Goal: Task Accomplishment & Management: Manage account settings

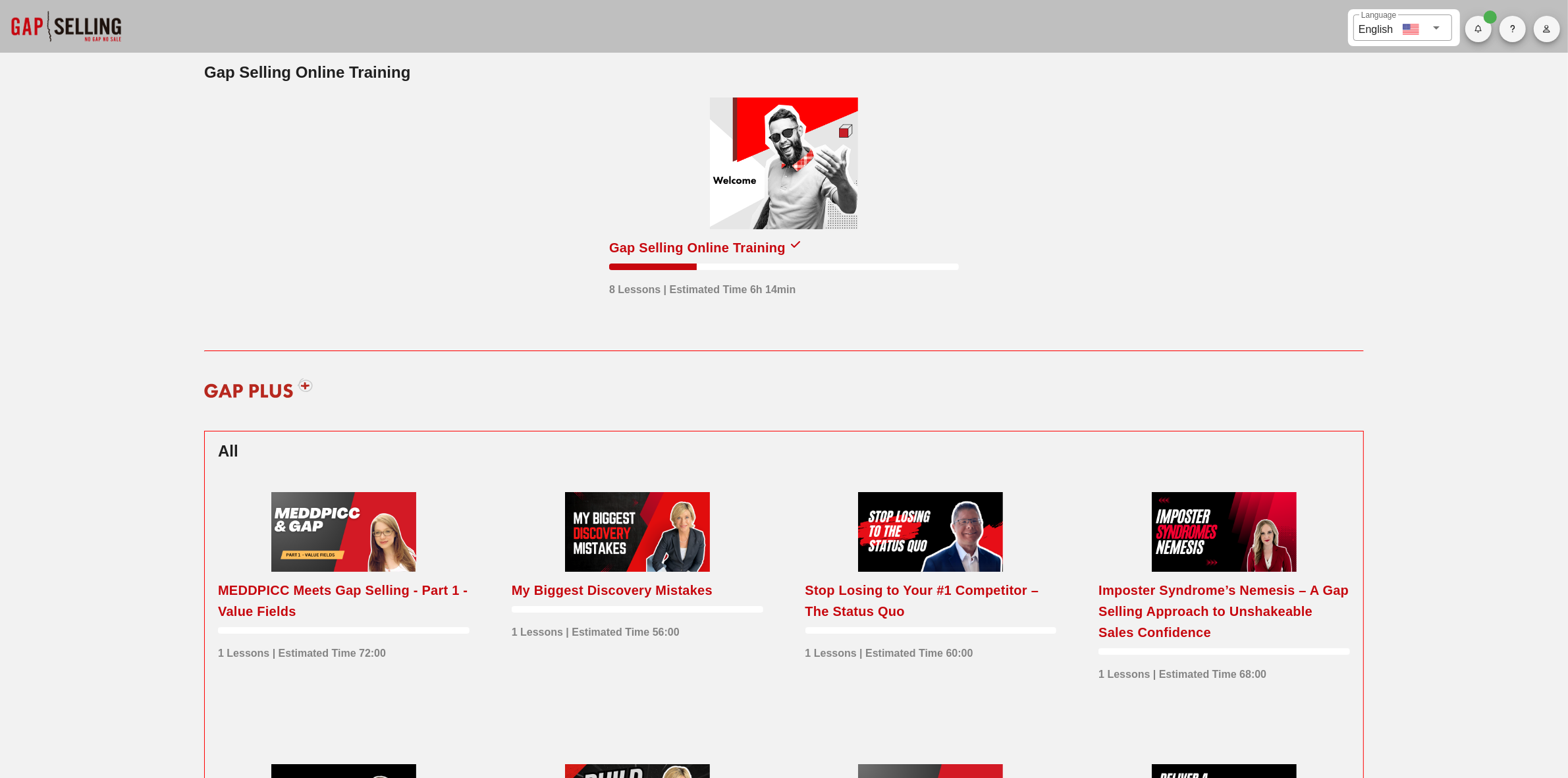
click at [1548, 20] on button "button" at bounding box center [1547, 29] width 27 height 27
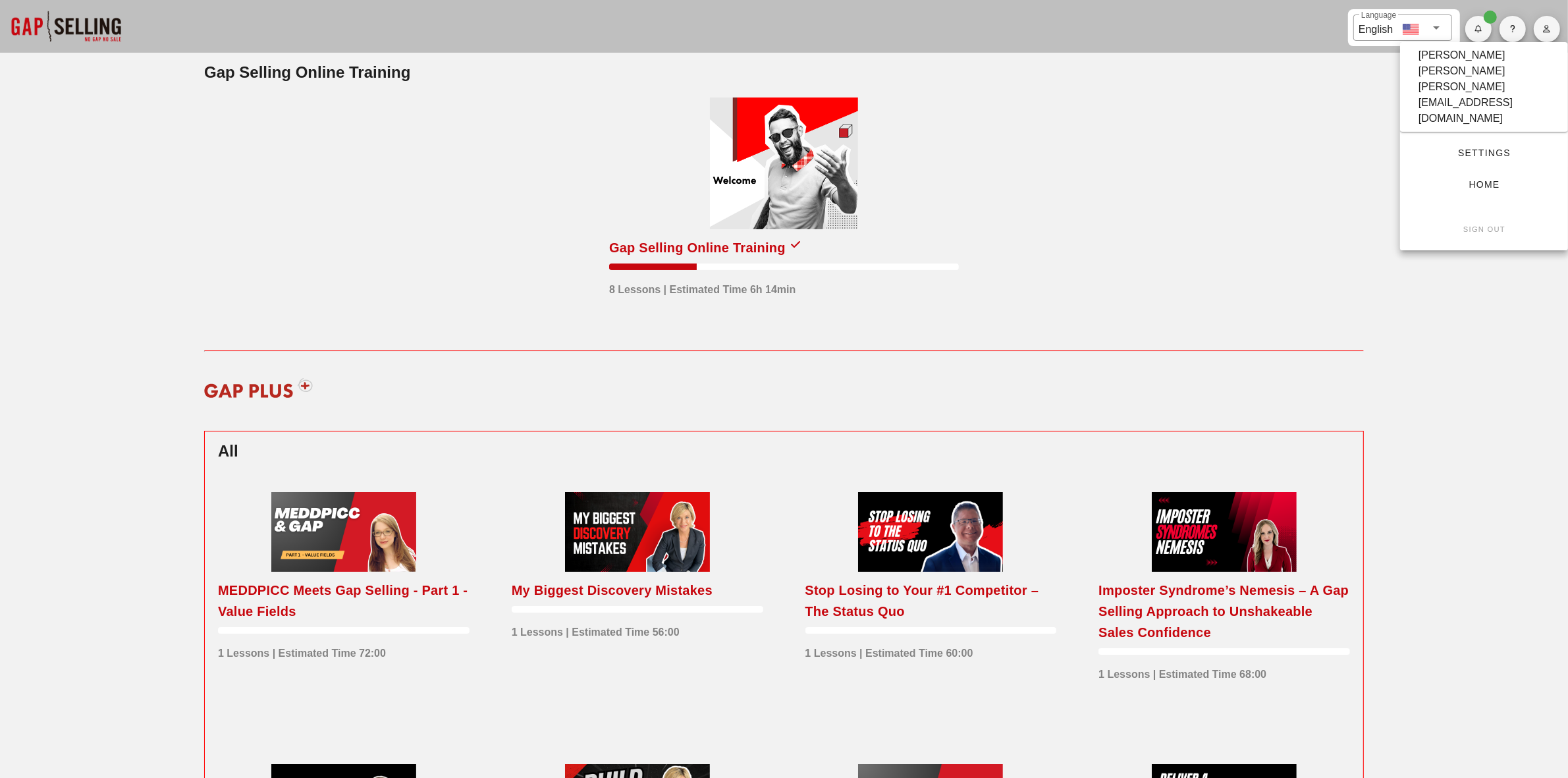
click at [1480, 147] on span "Settings" at bounding box center [1484, 152] width 126 height 10
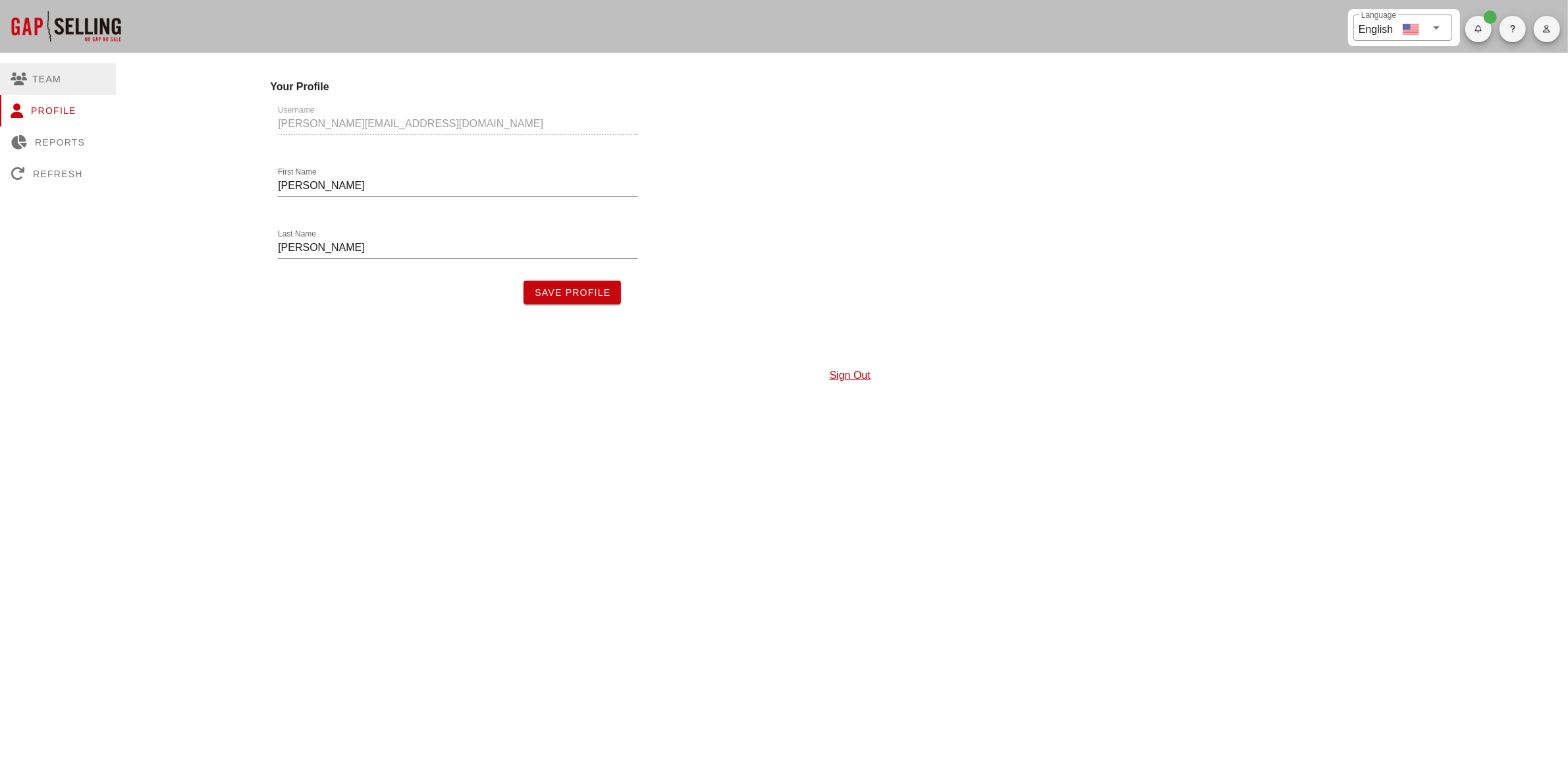
click at [45, 78] on div "Team" at bounding box center [58, 79] width 116 height 31
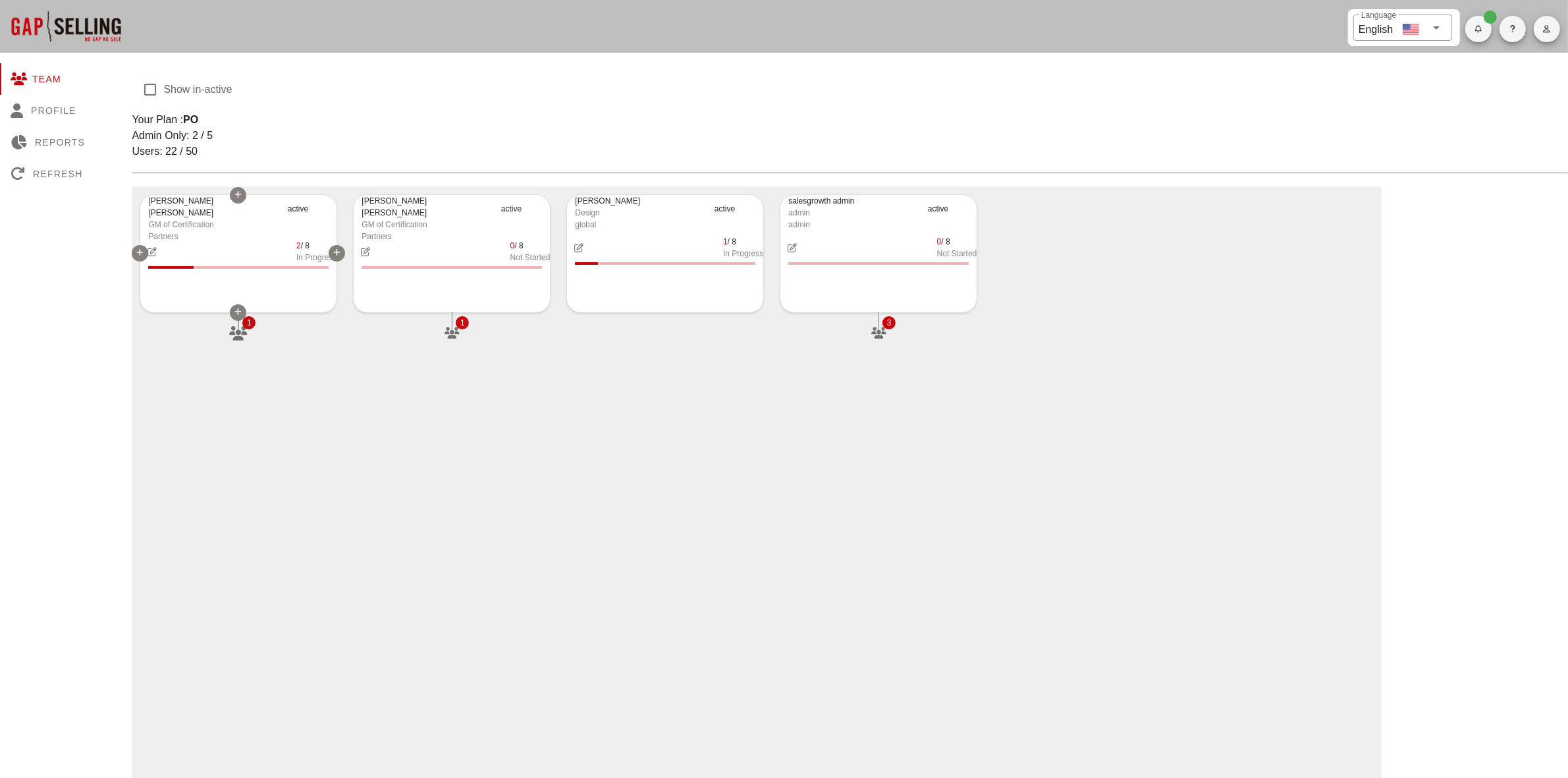
click at [241, 331] on icon "button" at bounding box center [239, 333] width 20 height 14
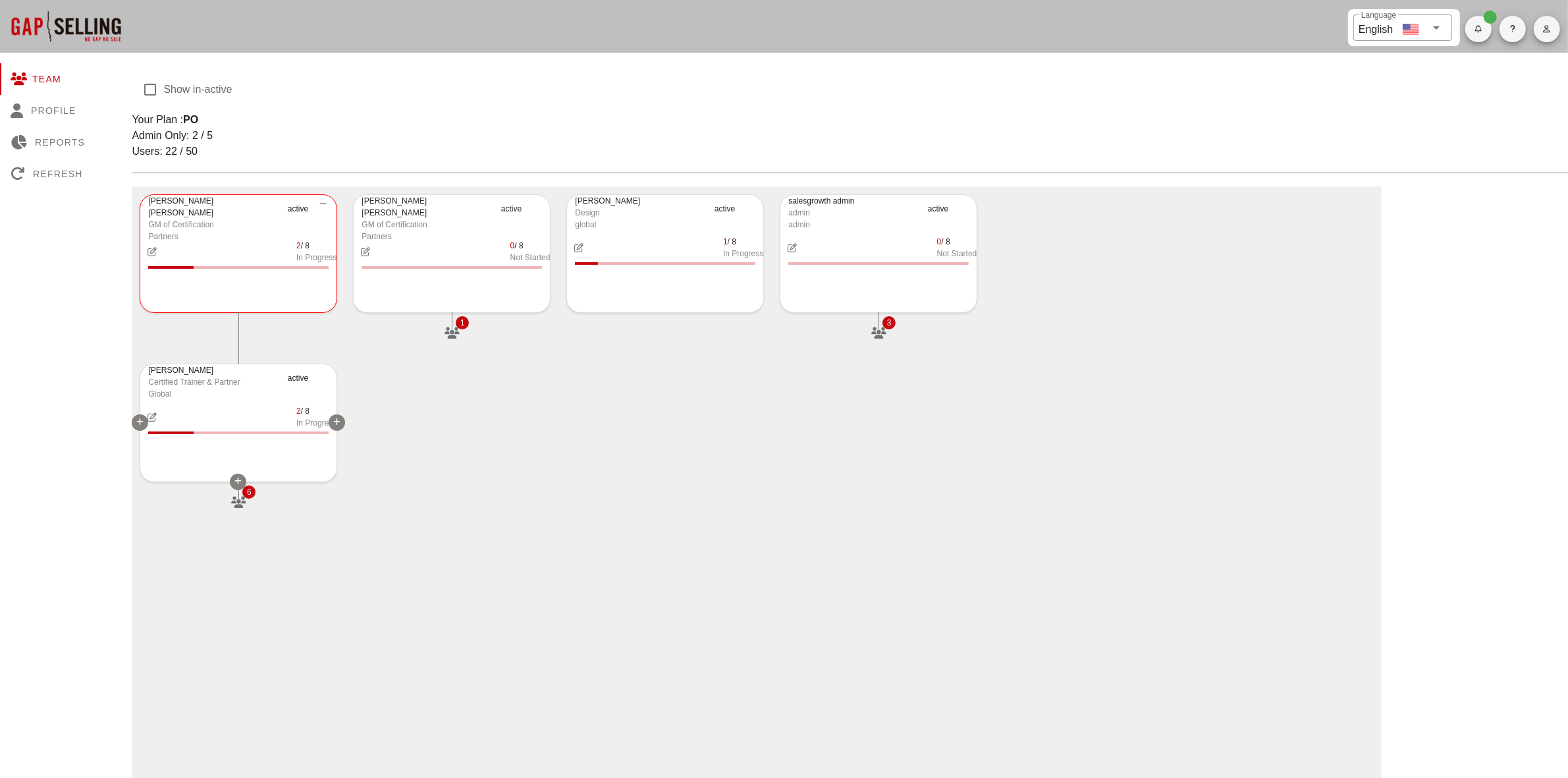
click at [242, 494] on button "button" at bounding box center [238, 502] width 24 height 24
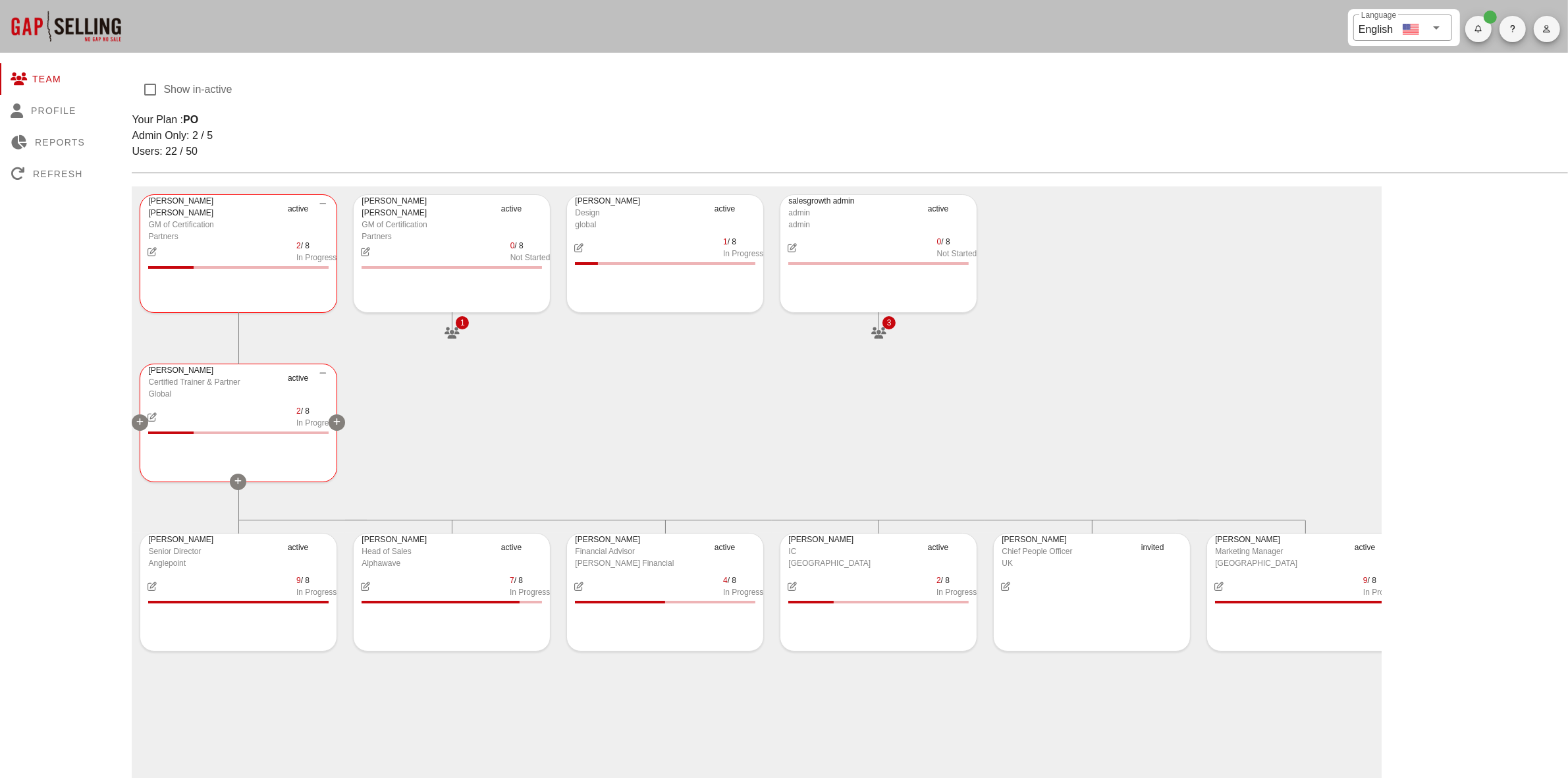
click at [334, 420] on icon at bounding box center [336, 422] width 8 height 8
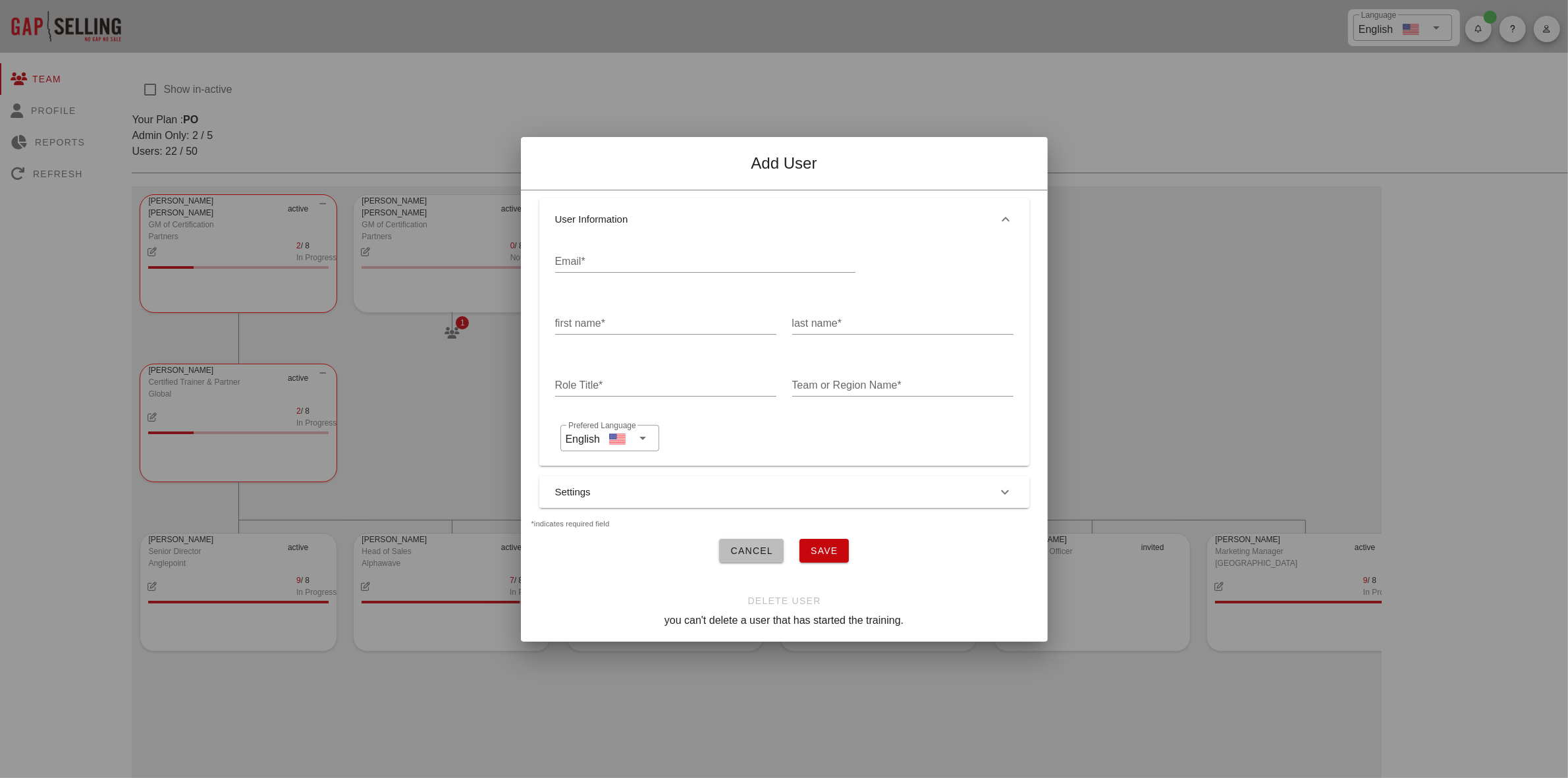
click at [615, 243] on div "Email*" at bounding box center [706, 265] width 300 height 44
click at [591, 257] on input "Email*" at bounding box center [706, 261] width 300 height 21
paste input "jonathan@replicatelabs.ai"
type input "jonathan@replicatelabs.ai"
click at [592, 316] on input "first name*" at bounding box center [666, 323] width 221 height 21
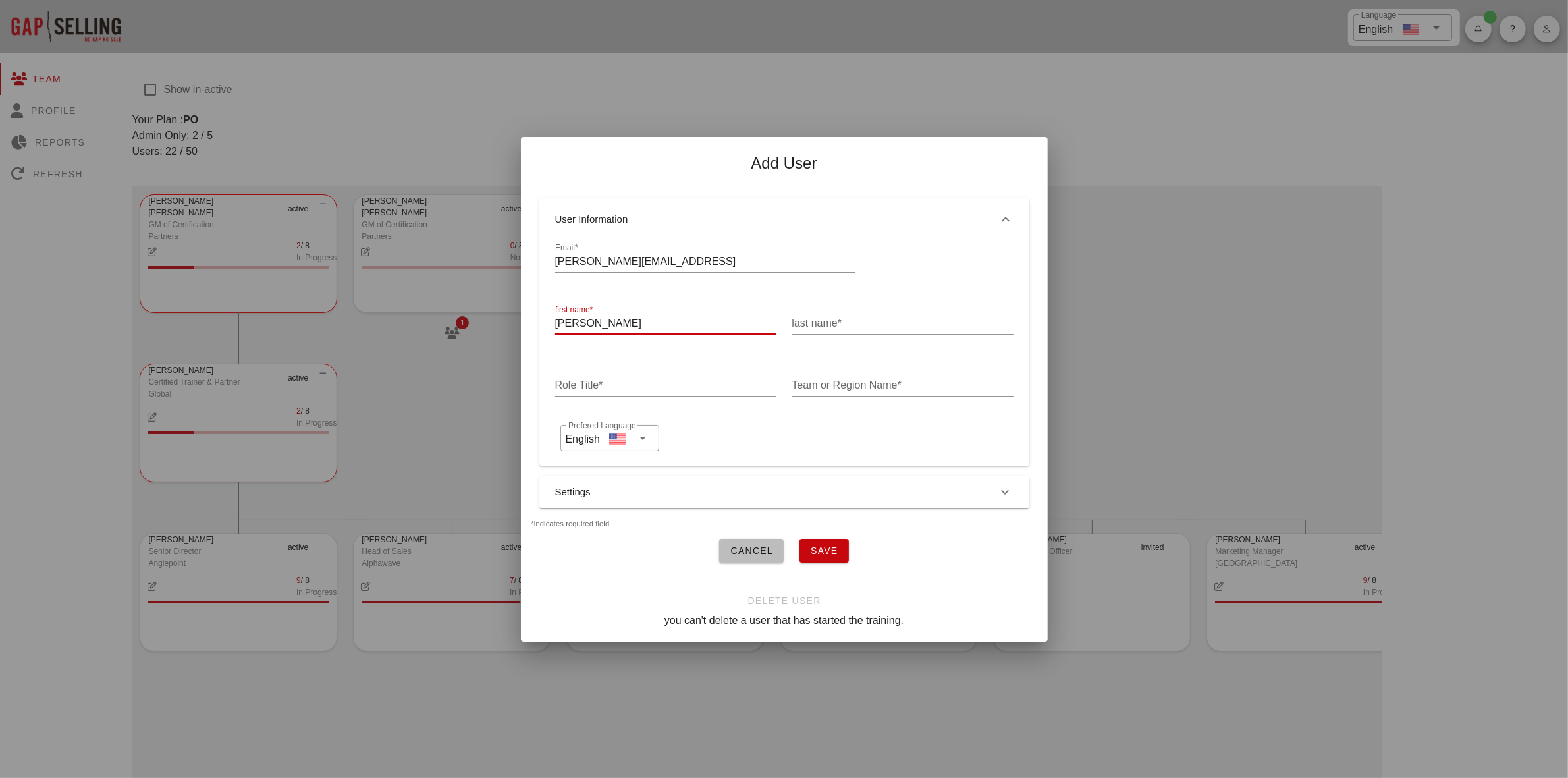
type input "Jonathan"
type input "Mahan"
click at [658, 386] on input "Role Title*" at bounding box center [666, 385] width 221 height 21
type input "Account Executive"
type input "Americas"
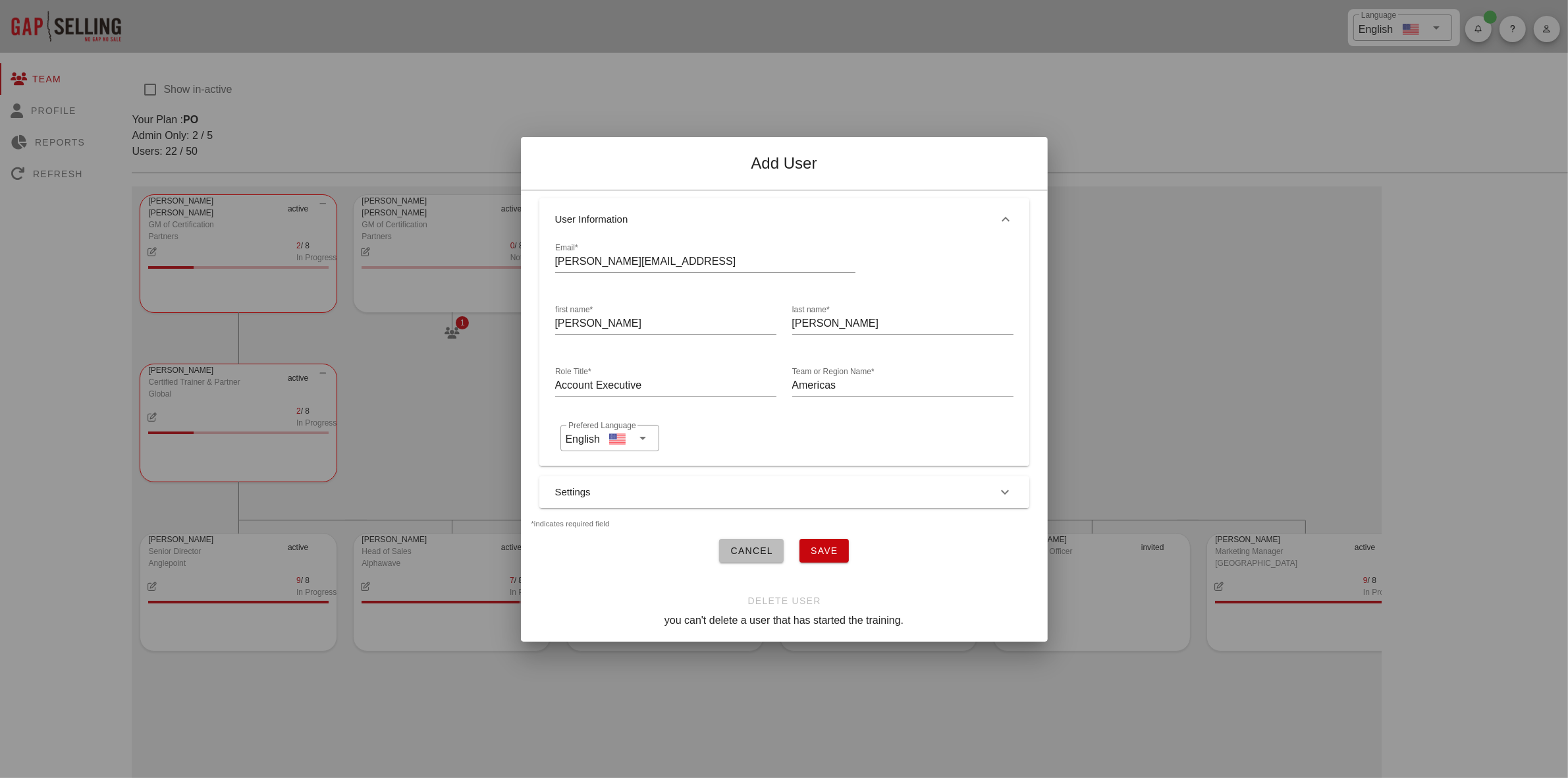
click at [1006, 488] on icon "button" at bounding box center [1005, 492] width 16 height 16
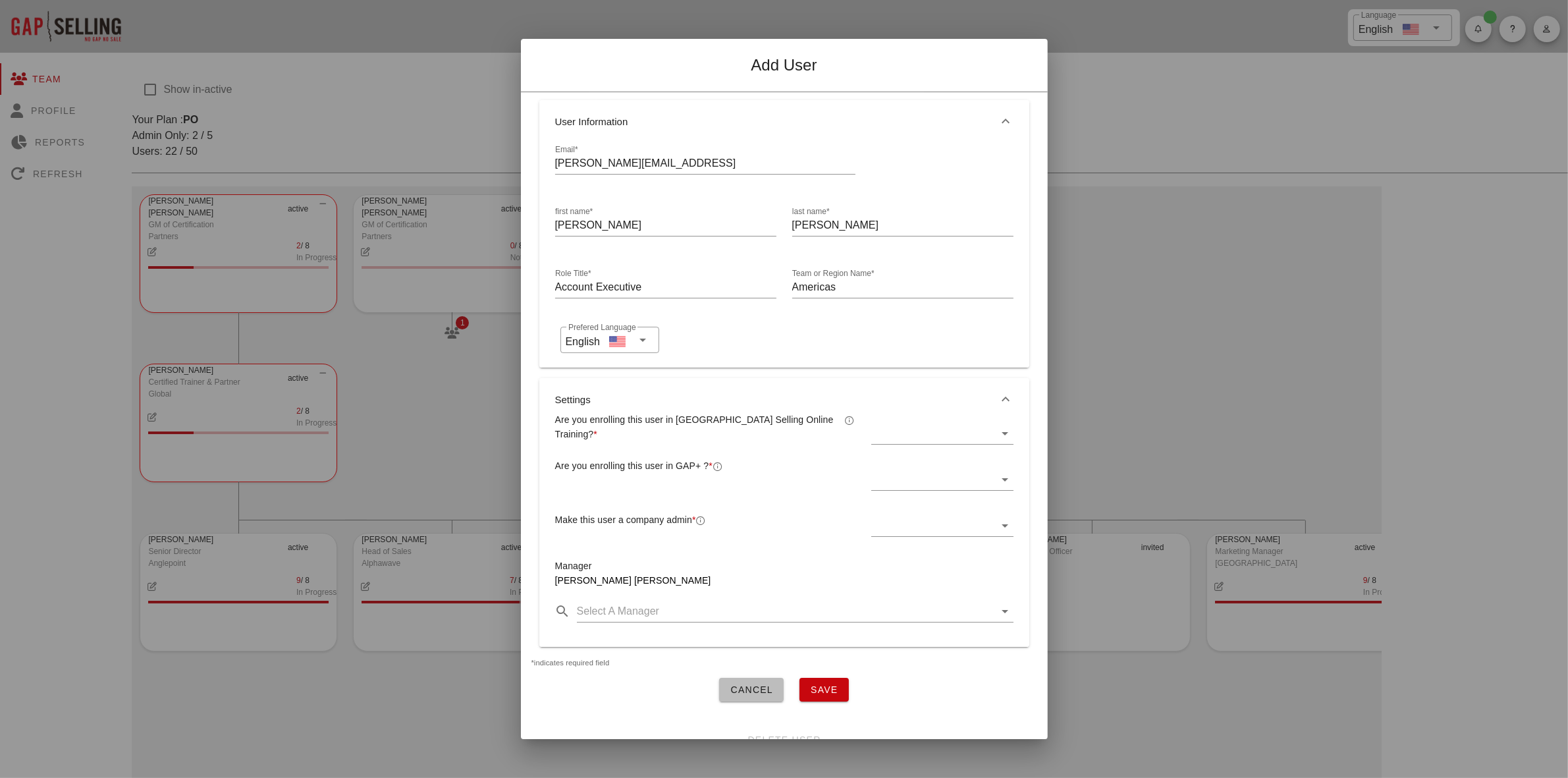
click at [998, 431] on icon at bounding box center [1005, 433] width 16 height 16
click at [902, 448] on div "Yes" at bounding box center [932, 444] width 117 height 12
click at [998, 478] on icon at bounding box center [1005, 479] width 16 height 16
click at [886, 489] on div "Yes" at bounding box center [932, 490] width 117 height 12
click at [998, 528] on icon at bounding box center [1005, 525] width 16 height 16
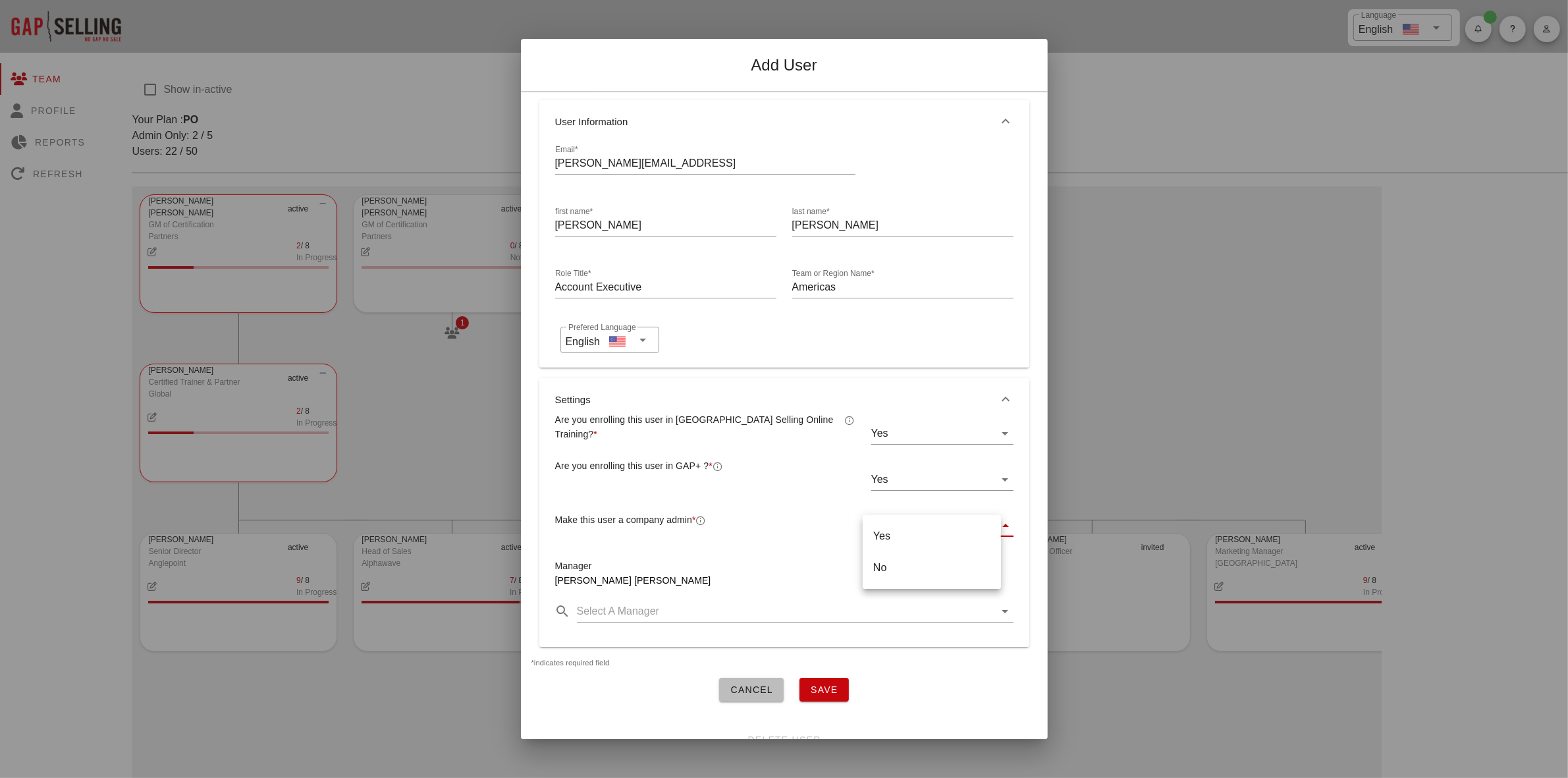
click at [906, 567] on div "No" at bounding box center [932, 567] width 117 height 12
click at [603, 581] on span "Rachel Mae" at bounding box center [633, 580] width 156 height 10
click at [616, 614] on input "text" at bounding box center [786, 611] width 418 height 21
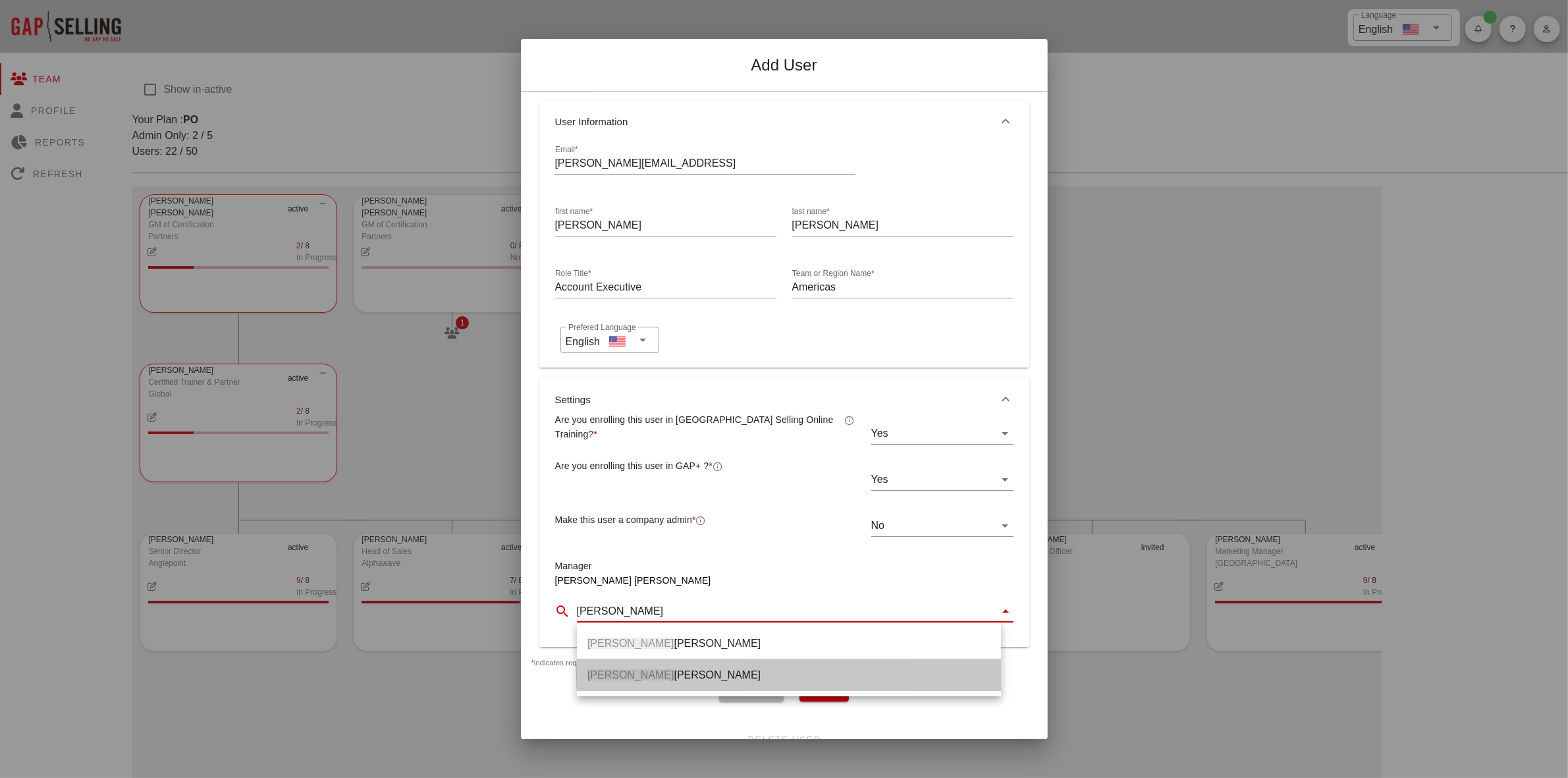
click at [658, 672] on div "Celeste Knisely" at bounding box center [789, 675] width 403 height 12
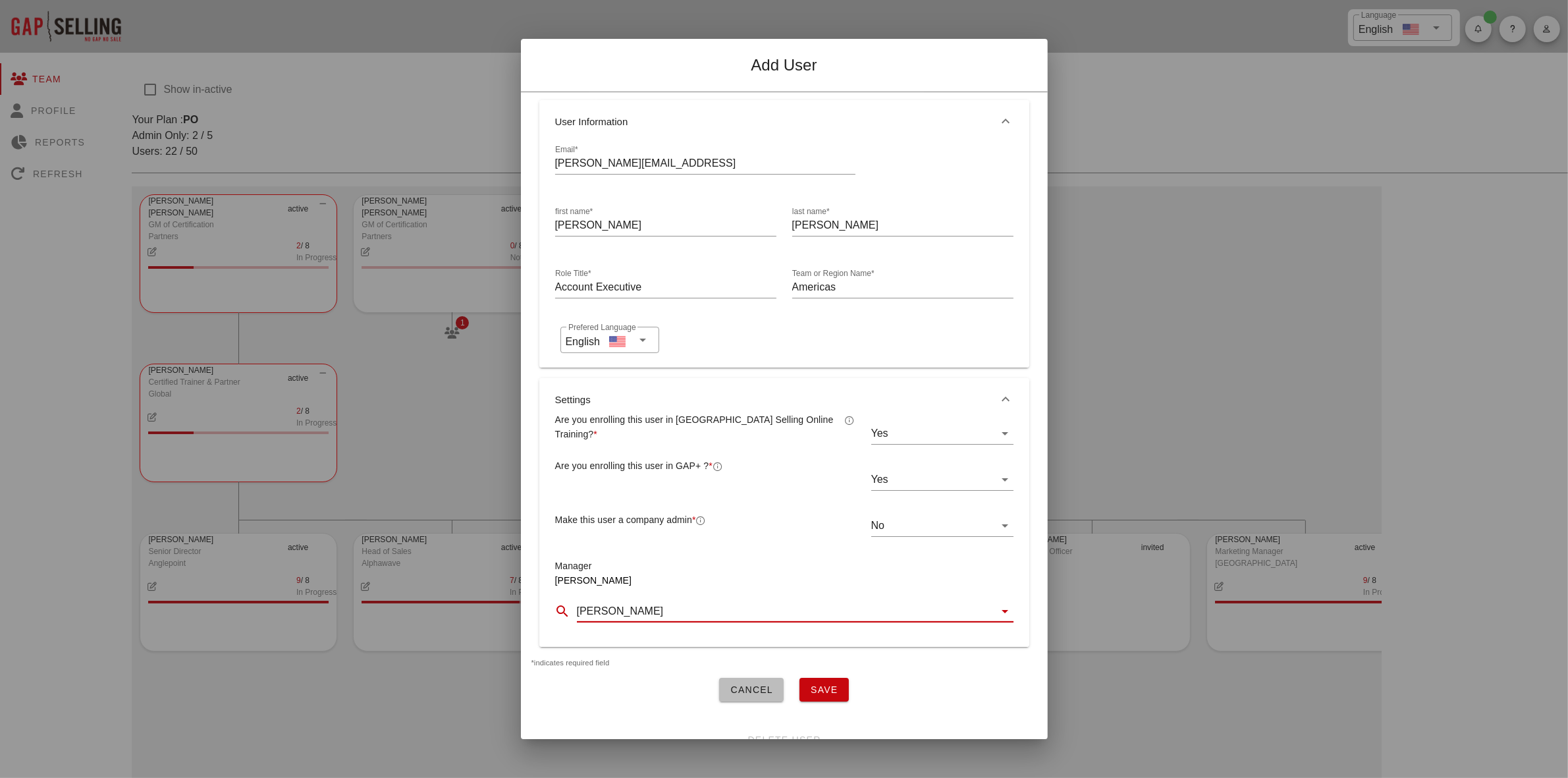
type input "Celeste Knisely"
click at [817, 685] on span "Save" at bounding box center [824, 689] width 29 height 10
